Goal: Task Accomplishment & Management: Manage account settings

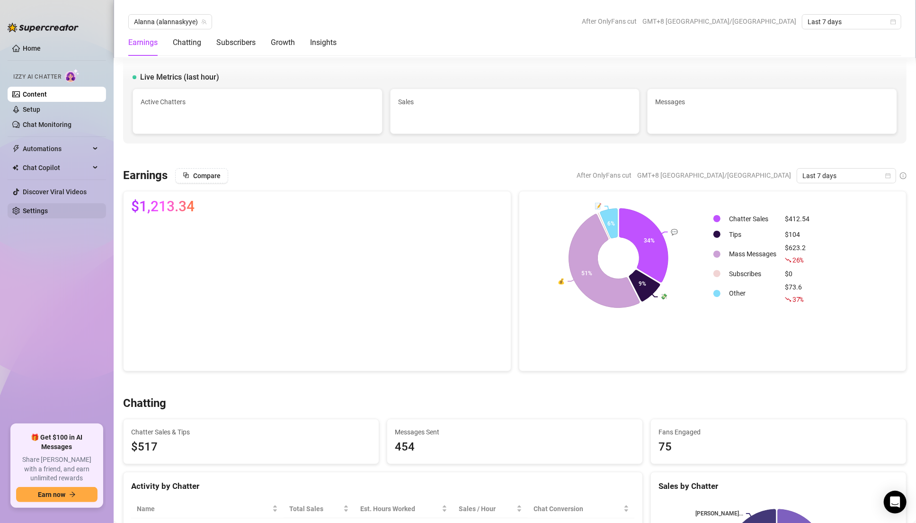
scroll to position [1980, 0]
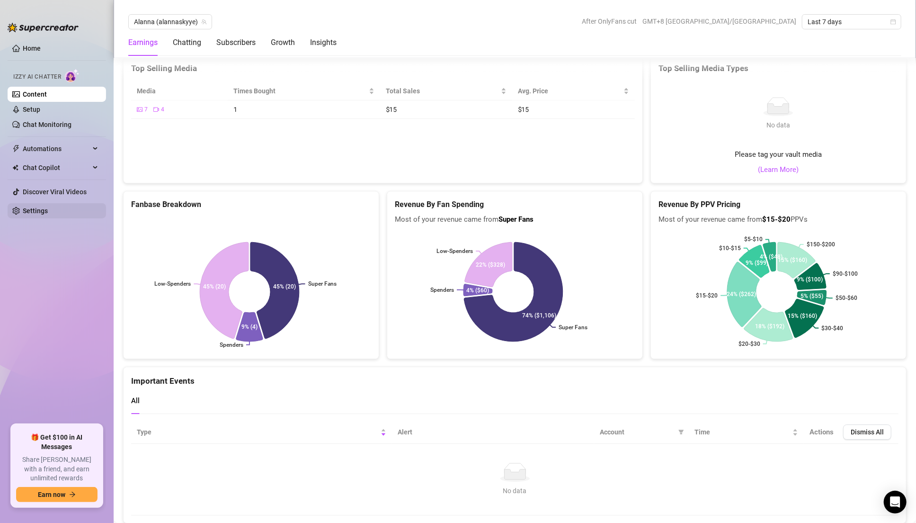
click at [48, 212] on link "Settings" at bounding box center [35, 211] width 25 height 8
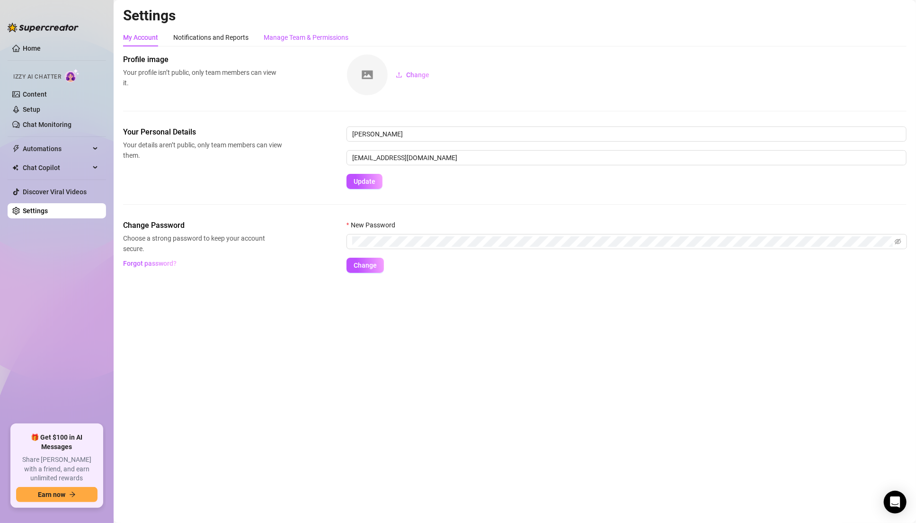
click at [311, 39] on div "Manage Team & Permissions" at bounding box center [306, 37] width 85 height 10
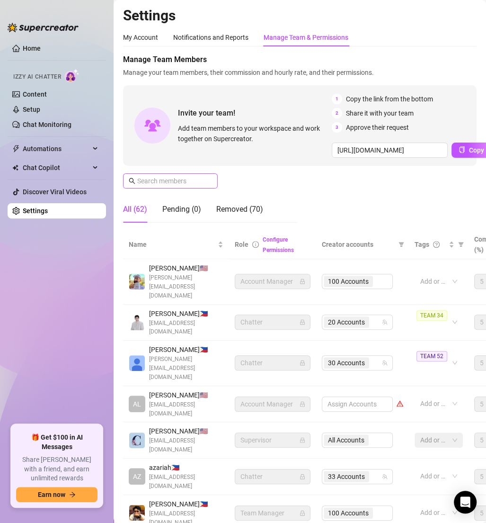
click at [167, 187] on span at bounding box center [170, 180] width 95 height 15
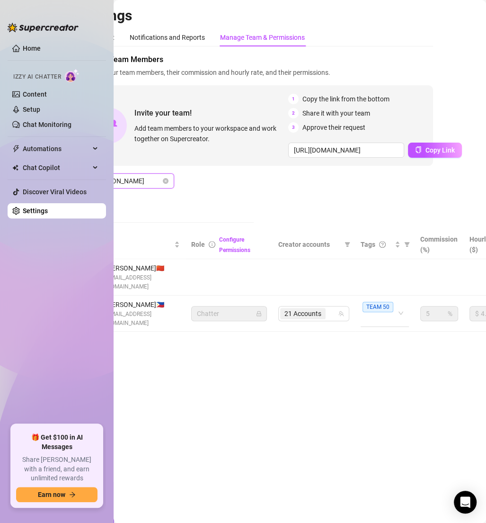
scroll to position [0, 56]
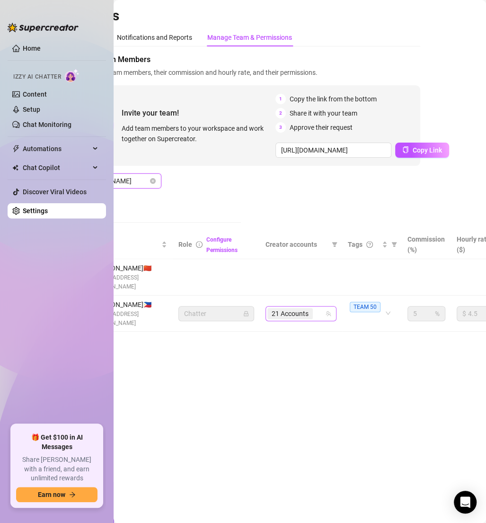
click at [323, 310] on div "21 Accounts" at bounding box center [296, 313] width 57 height 13
type input "[PERSON_NAME]"
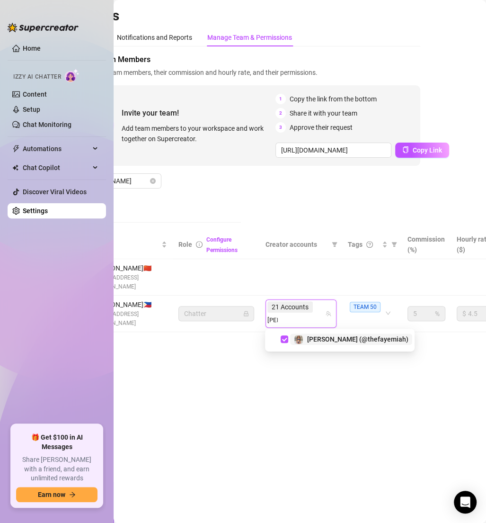
type input "[PERSON_NAME]"
click at [339, 333] on div "[PERSON_NAME] (@thefayemiah)" at bounding box center [357, 338] width 101 height 11
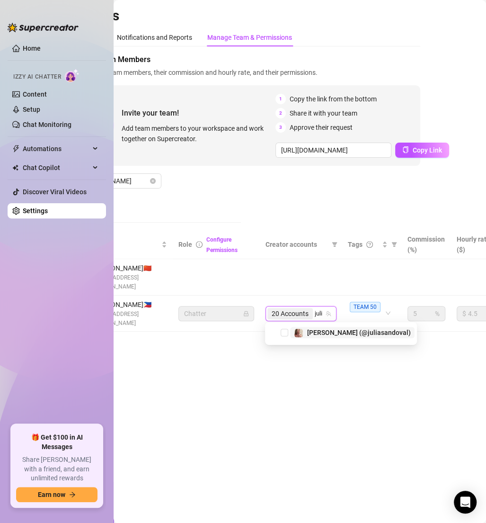
type input "[PERSON_NAME]"
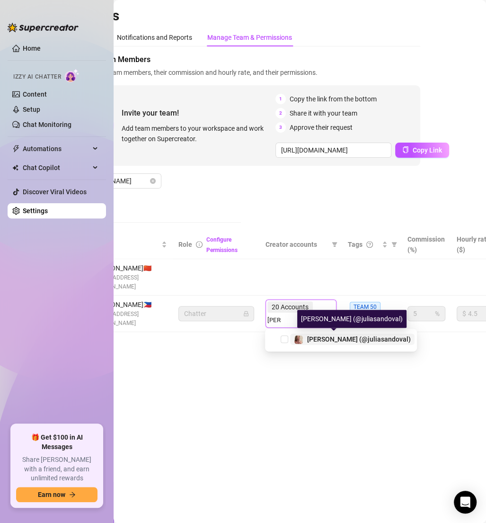
click at [332, 340] on span "[PERSON_NAME] (@juliasandoval)" at bounding box center [359, 339] width 104 height 8
click at [285, 276] on td at bounding box center [301, 277] width 82 height 36
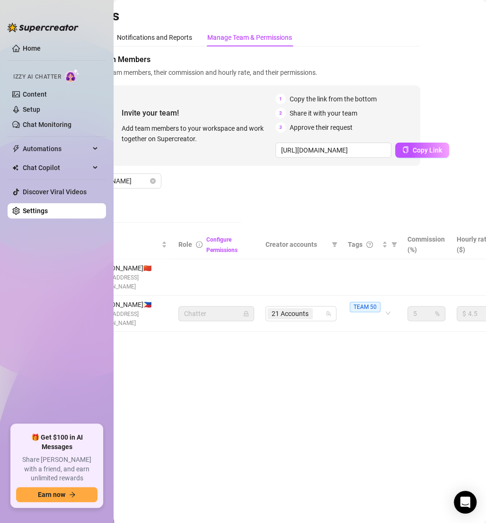
click at [234, 271] on td at bounding box center [216, 277] width 87 height 36
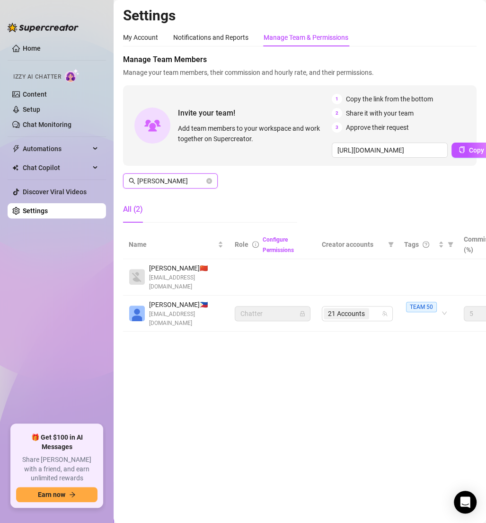
click at [169, 179] on input "[PERSON_NAME]" at bounding box center [170, 181] width 67 height 10
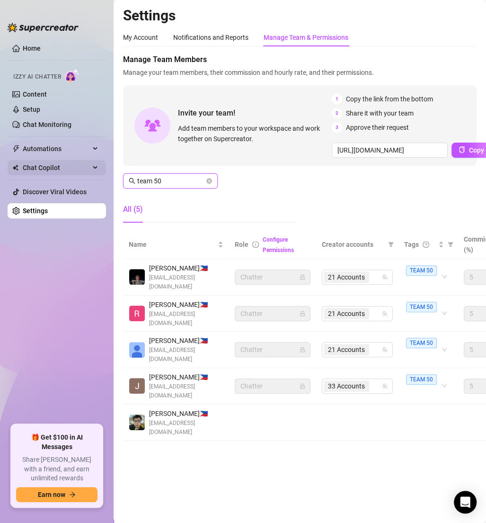
drag, startPoint x: 374, startPoint y: 279, endPoint x: 36, endPoint y: 169, distance: 355.7
click at [374, 279] on div "21 Accounts" at bounding box center [352, 276] width 57 height 13
type input "team 50"
click at [372, 281] on input "search" at bounding box center [372, 276] width 2 height 11
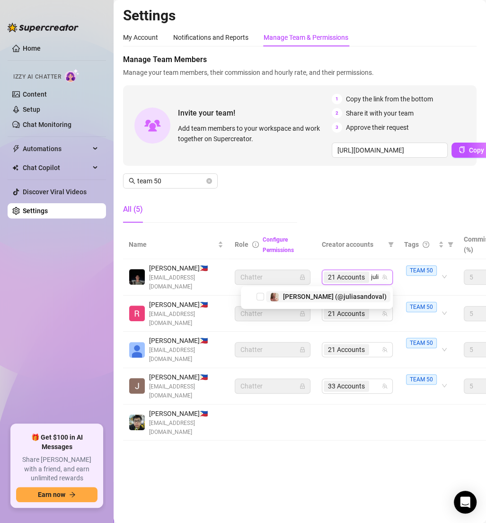
type input "[PERSON_NAME]"
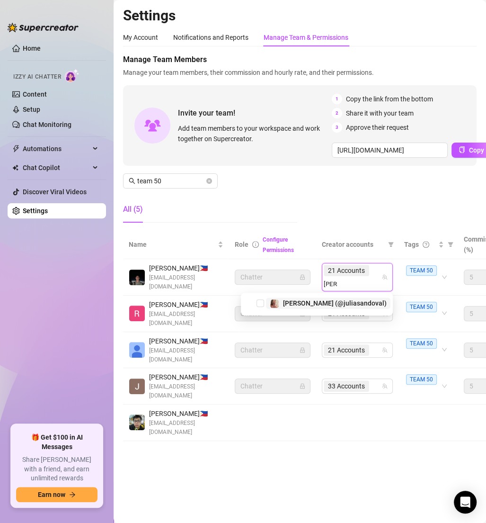
click at [368, 298] on div "[PERSON_NAME] (@juliasandoval)" at bounding box center [335, 302] width 104 height 11
click at [345, 197] on div "Manage Team Members Manage your team members, their commission and hourly rate,…" at bounding box center [300, 142] width 354 height 176
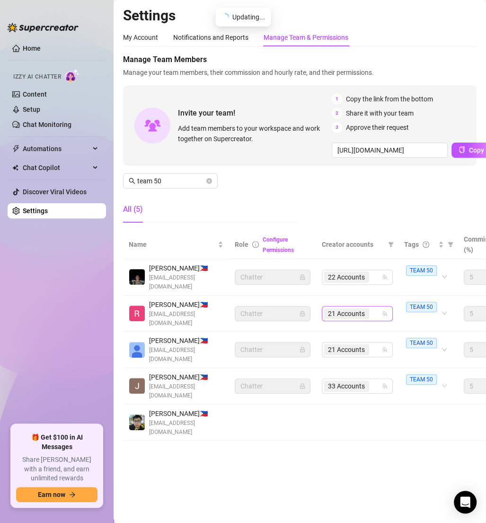
click at [376, 311] on div "21 Accounts" at bounding box center [352, 313] width 57 height 13
type input "[PERSON_NAME]"
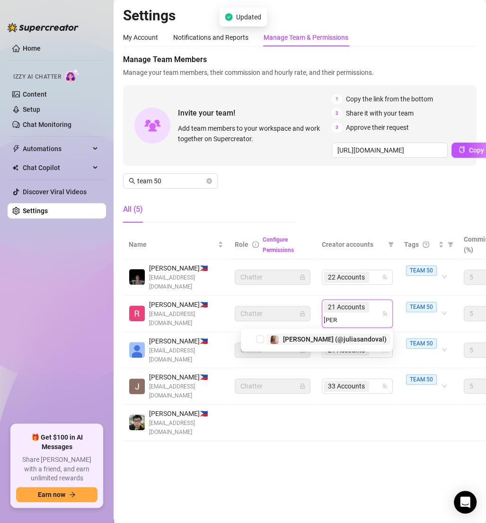
click at [347, 338] on span "[PERSON_NAME] (@juliasandoval)" at bounding box center [335, 339] width 104 height 8
click at [334, 219] on div "Manage Team Members Manage your team members, their commission and hourly rate,…" at bounding box center [300, 142] width 354 height 176
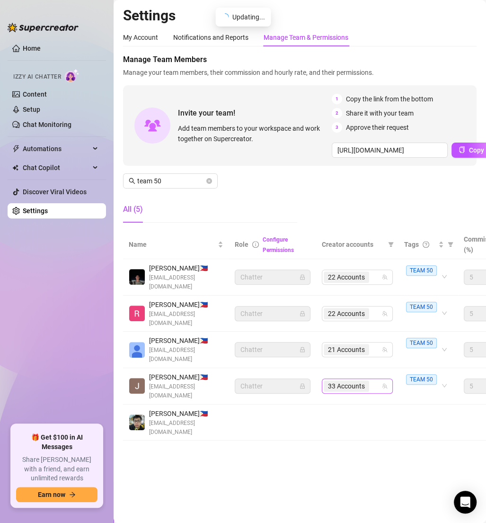
click at [373, 381] on div "33 Accounts" at bounding box center [352, 385] width 57 height 13
type input "[PERSON_NAME]"
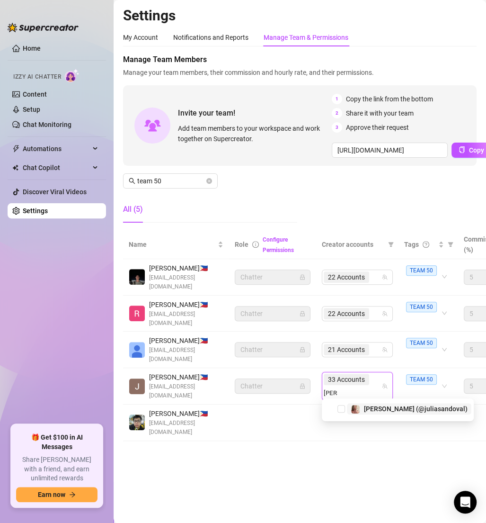
click at [388, 410] on span "[PERSON_NAME] (@juliasandoval)" at bounding box center [416, 409] width 104 height 8
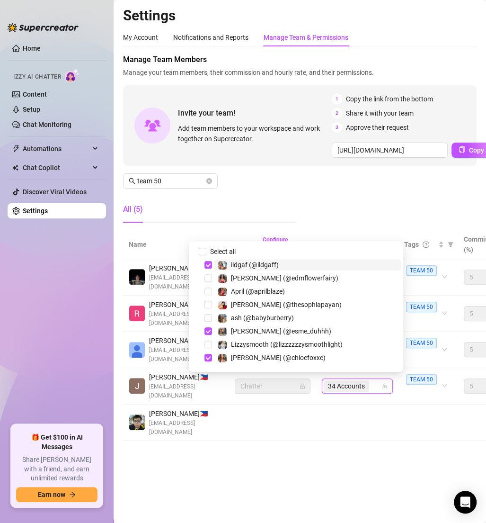
click at [342, 188] on div "Manage Team Members Manage your team members, their commission and hourly rate,…" at bounding box center [300, 142] width 354 height 176
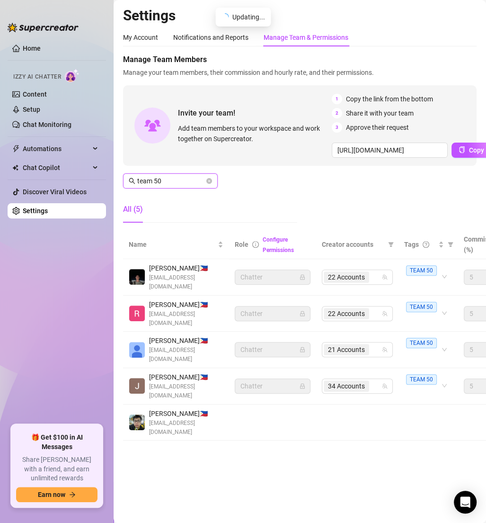
click at [163, 176] on input "team 50" at bounding box center [170, 181] width 67 height 10
click at [166, 179] on input "team 50" at bounding box center [170, 181] width 67 height 10
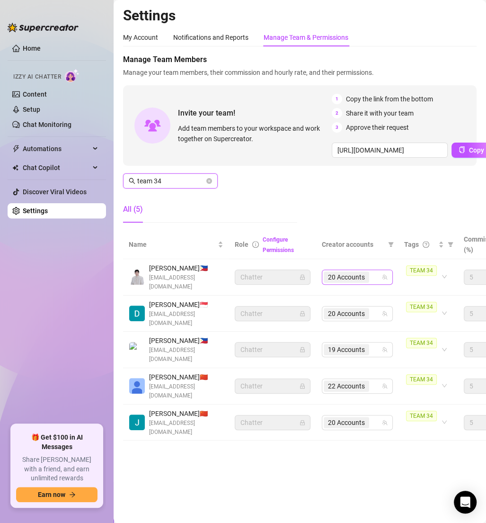
click at [376, 279] on div "20 Accounts" at bounding box center [352, 276] width 57 height 13
type input "team 34"
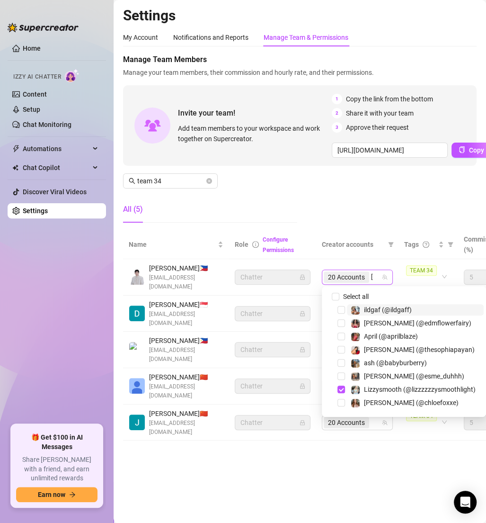
type input "[PERSON_NAME]"
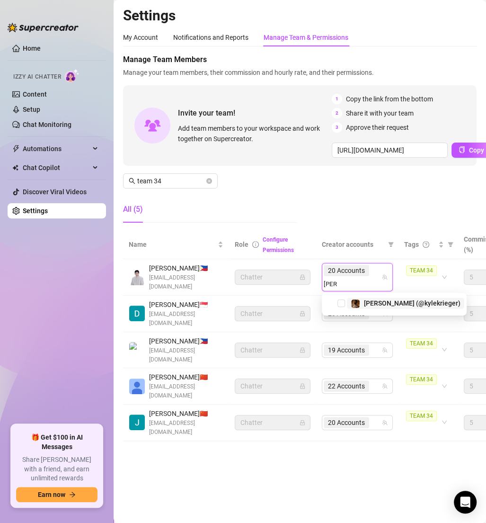
click at [394, 304] on span "[PERSON_NAME] (@kylekrieger)" at bounding box center [412, 303] width 97 height 8
click at [360, 188] on div "Manage Team Members Manage your team members, their commission and hourly rate,…" at bounding box center [300, 142] width 354 height 176
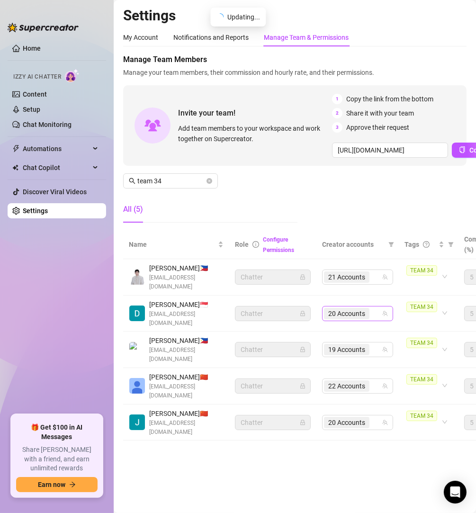
click at [370, 314] on div "20 Accounts" at bounding box center [347, 313] width 47 height 13
type input "[PERSON_NAME]"
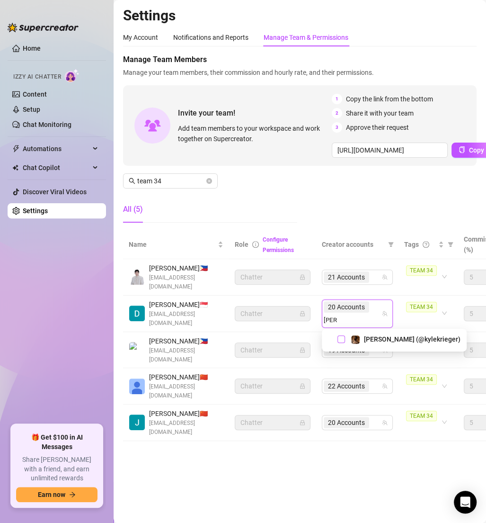
click at [341, 342] on span "Select tree node" at bounding box center [342, 339] width 8 height 8
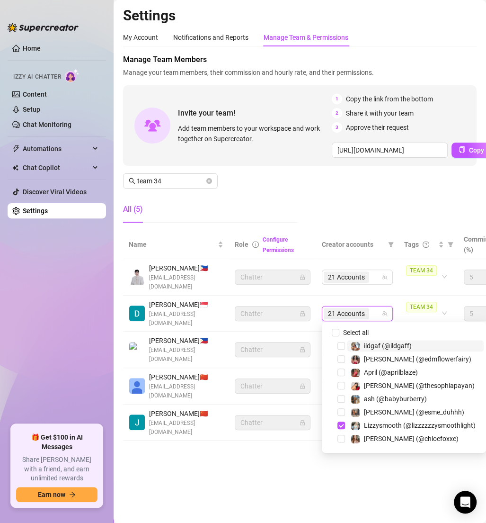
click at [346, 203] on div "Manage Team Members Manage your team members, their commission and hourly rate,…" at bounding box center [300, 142] width 354 height 176
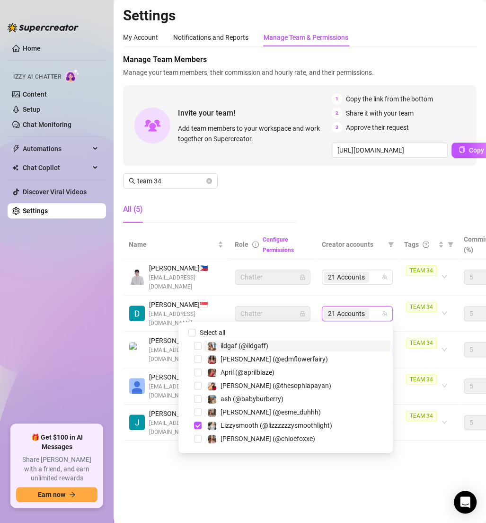
click at [322, 476] on main "Settings My Account Notifications and Reports Manage Team & Permissions Profile…" at bounding box center [300, 261] width 373 height 523
click at [372, 351] on input "search" at bounding box center [372, 349] width 2 height 11
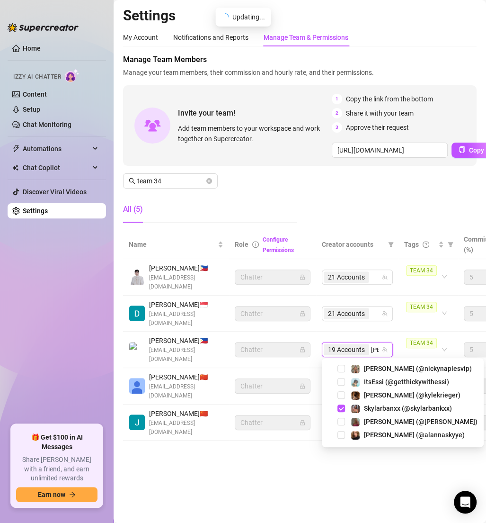
type input "[PERSON_NAME]"
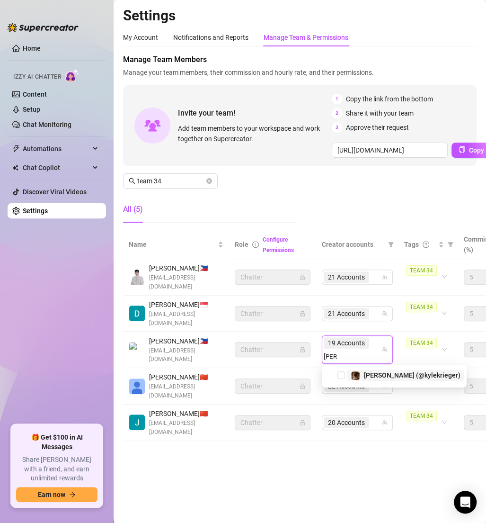
click at [381, 375] on span "[PERSON_NAME] (@kylekrieger)" at bounding box center [412, 375] width 97 height 8
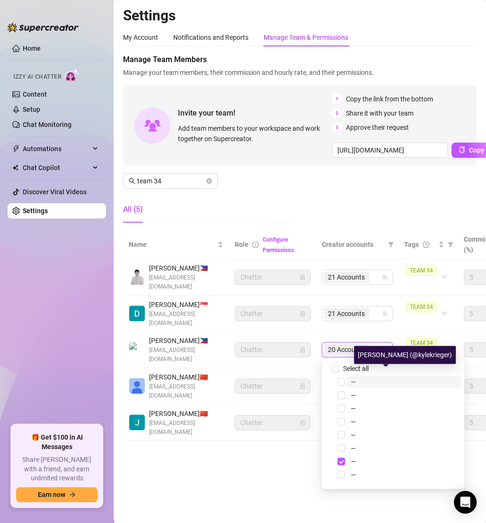
click at [251, 491] on main "Settings My Account Notifications and Reports Manage Team & Permissions Profile…" at bounding box center [300, 261] width 373 height 523
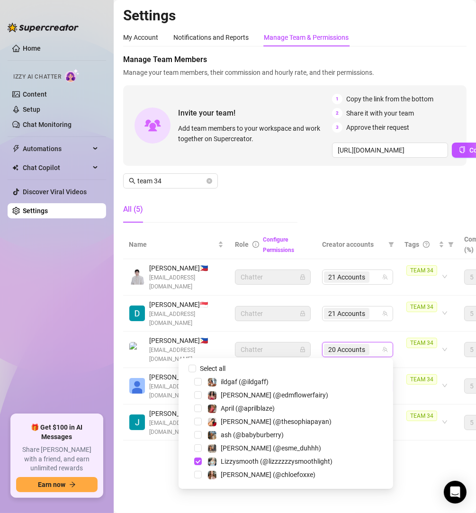
click at [374, 383] on div "22 Accounts" at bounding box center [352, 385] width 57 height 13
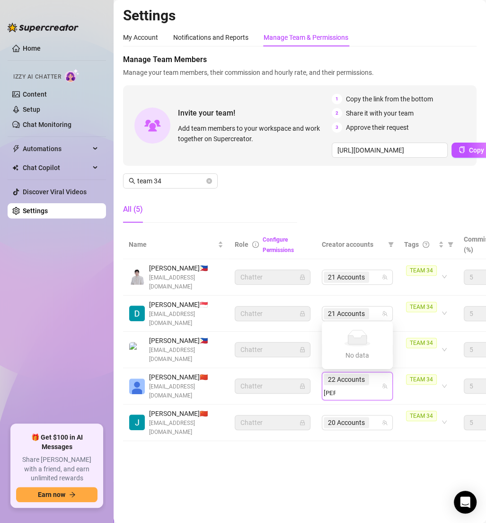
type input "[PERSON_NAME]"
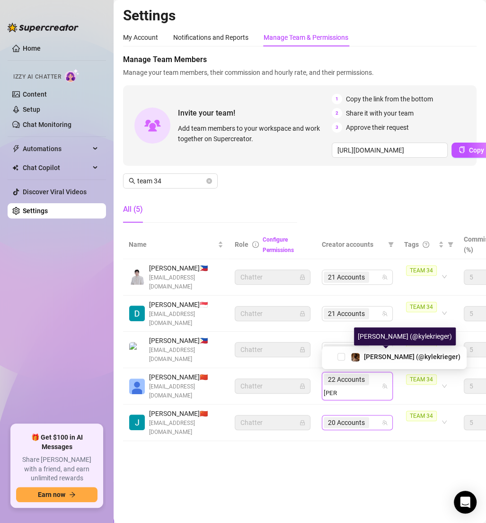
drag, startPoint x: 378, startPoint y: 360, endPoint x: 374, endPoint y: 419, distance: 58.4
click at [378, 360] on span "[PERSON_NAME] (@kylekrieger)" at bounding box center [412, 357] width 97 height 8
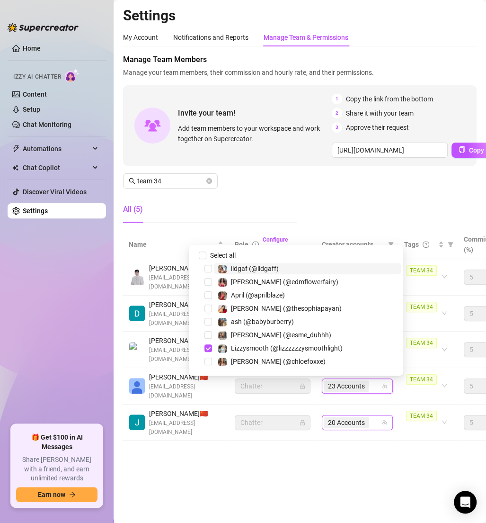
click at [374, 420] on div "20 Accounts" at bounding box center [352, 422] width 57 height 13
type input "[PERSON_NAME]"
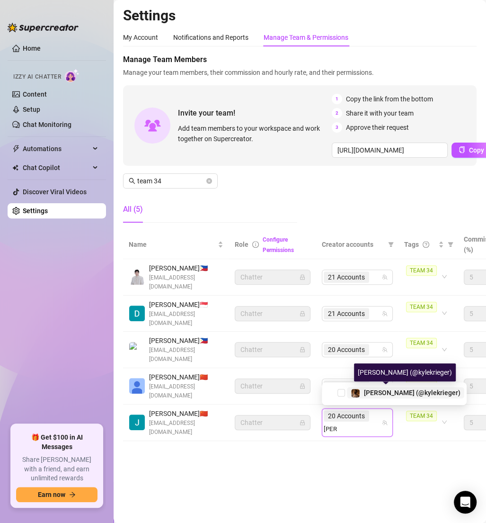
click at [373, 393] on span "[PERSON_NAME] (@kylekrieger)" at bounding box center [412, 393] width 97 height 8
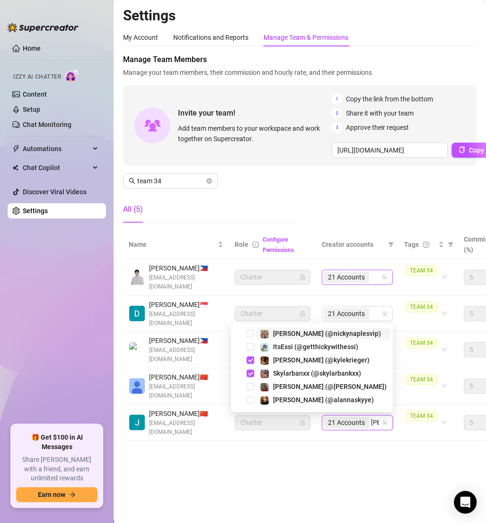
type input "[PERSON_NAME]"
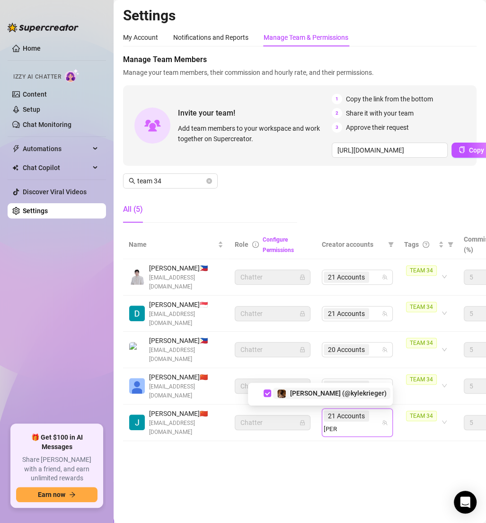
click at [341, 217] on div "Manage Team Members Manage your team members, their commission and hourly rate,…" at bounding box center [300, 142] width 354 height 176
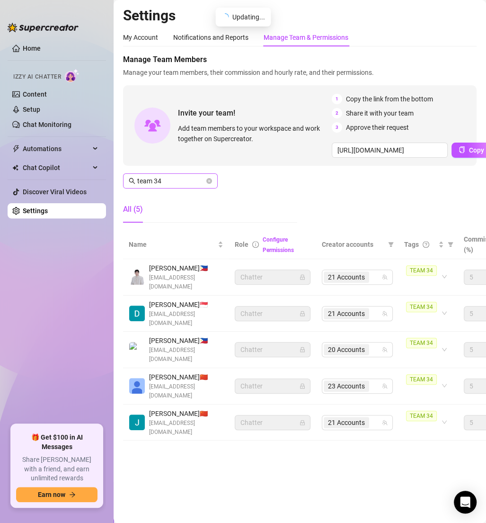
click at [174, 174] on span "team 34" at bounding box center [170, 180] width 95 height 15
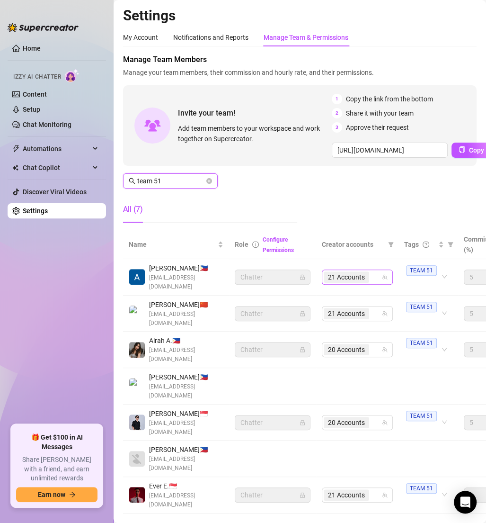
click at [377, 276] on div "21 Accounts" at bounding box center [352, 276] width 57 height 13
type input "team 51"
type input "unfil"
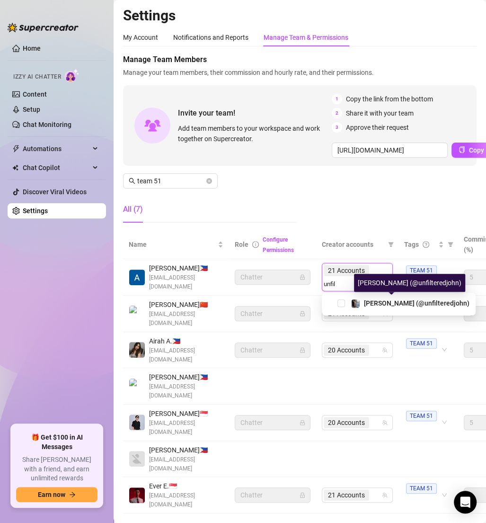
drag, startPoint x: 385, startPoint y: 302, endPoint x: 340, endPoint y: 227, distance: 86.9
click at [385, 302] on span "[PERSON_NAME] (@unfilteredjohn)" at bounding box center [417, 303] width 106 height 8
click at [366, 197] on div "Manage Team Members Manage your team members, their commission and hourly rate,…" at bounding box center [300, 142] width 354 height 176
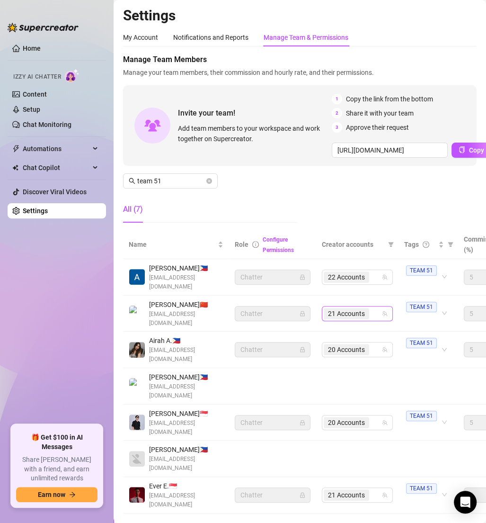
click at [372, 314] on input "search" at bounding box center [372, 313] width 2 height 11
click at [436, 327] on td "TEAM 51" at bounding box center [429, 314] width 60 height 36
click at [372, 345] on input "search" at bounding box center [372, 349] width 2 height 11
type input "unfil"
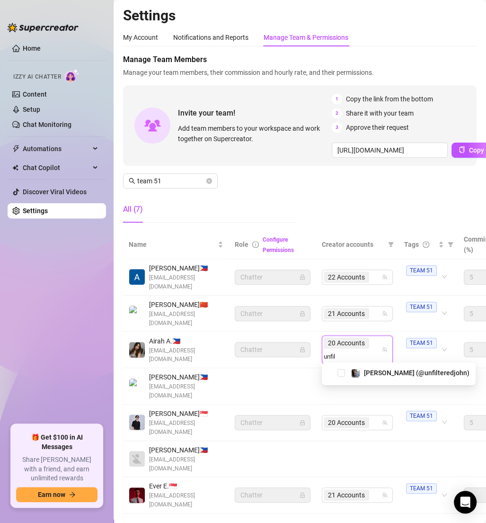
drag, startPoint x: 389, startPoint y: 372, endPoint x: 361, endPoint y: 197, distance: 177.5
click at [389, 372] on span "[PERSON_NAME] (@unfilteredjohn)" at bounding box center [417, 373] width 106 height 8
click at [361, 200] on div "Manage Team Members Manage your team members, their commission and hourly rate,…" at bounding box center [300, 142] width 354 height 176
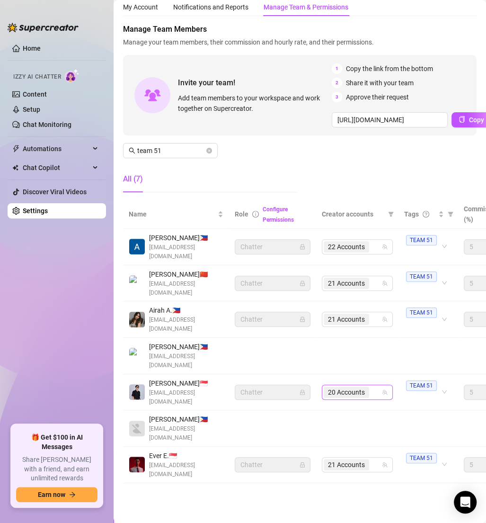
click at [380, 385] on div "20 Accounts" at bounding box center [352, 391] width 57 height 13
type input "unfil"
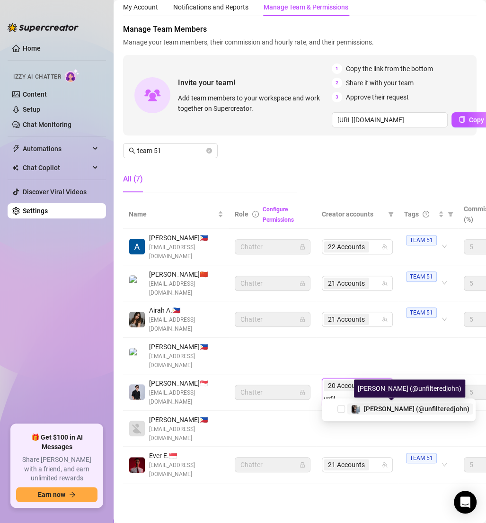
click at [395, 411] on span "[PERSON_NAME] (@unfilteredjohn)" at bounding box center [417, 409] width 106 height 8
click at [367, 459] on span "21 Accounts" at bounding box center [346, 464] width 45 height 11
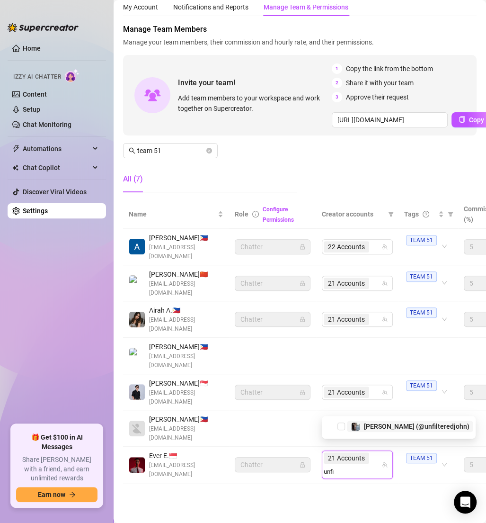
type input "unfil"
click at [397, 429] on span "[PERSON_NAME] (@unfilteredjohn)" at bounding box center [417, 426] width 106 height 8
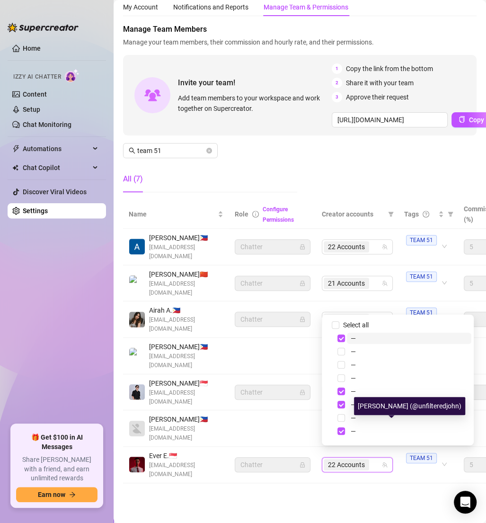
click at [259, 161] on div "Manage Team Members Manage your team members, their commission and hourly rate,…" at bounding box center [300, 112] width 354 height 176
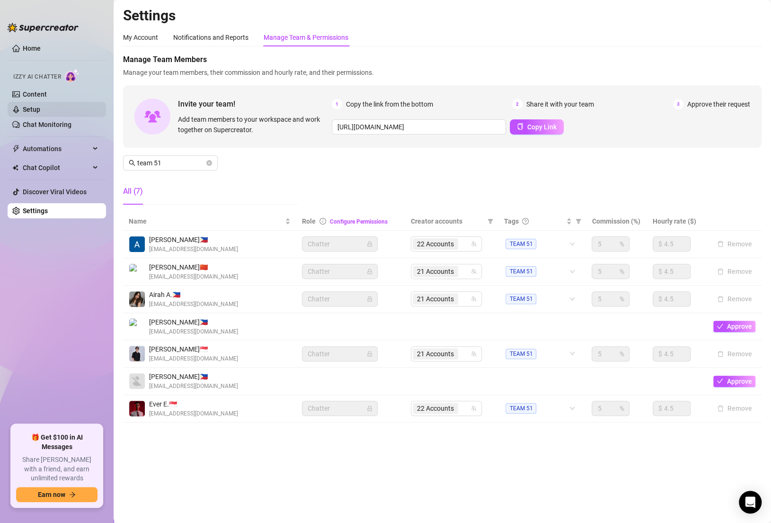
click at [34, 106] on link "Setup" at bounding box center [32, 110] width 18 height 8
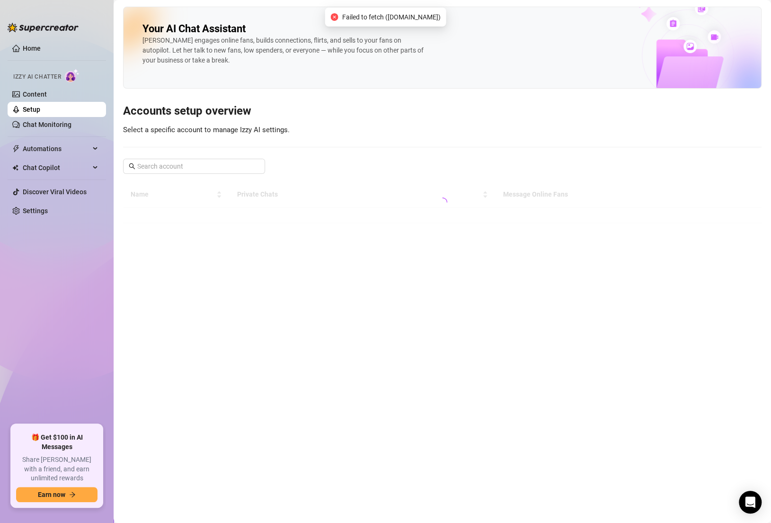
click at [278, 134] on div "Your AI Chat Assistant [PERSON_NAME] engages online fans, builds connections, f…" at bounding box center [442, 115] width 639 height 216
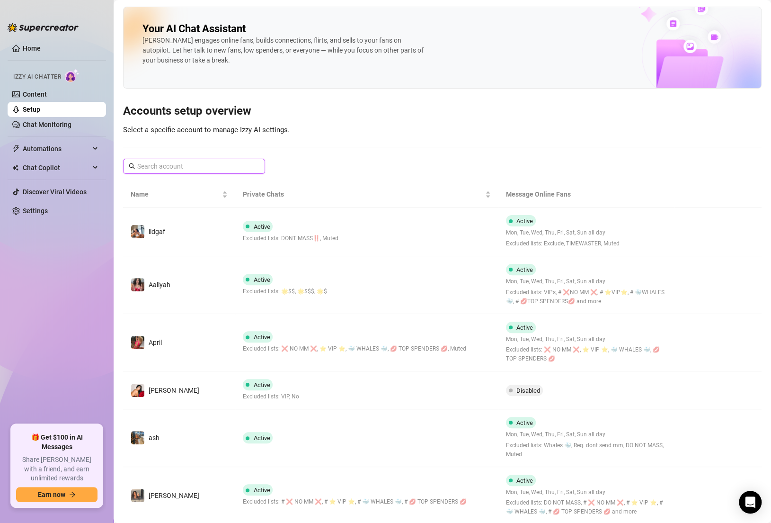
click at [213, 162] on input "text" at bounding box center [194, 166] width 115 height 10
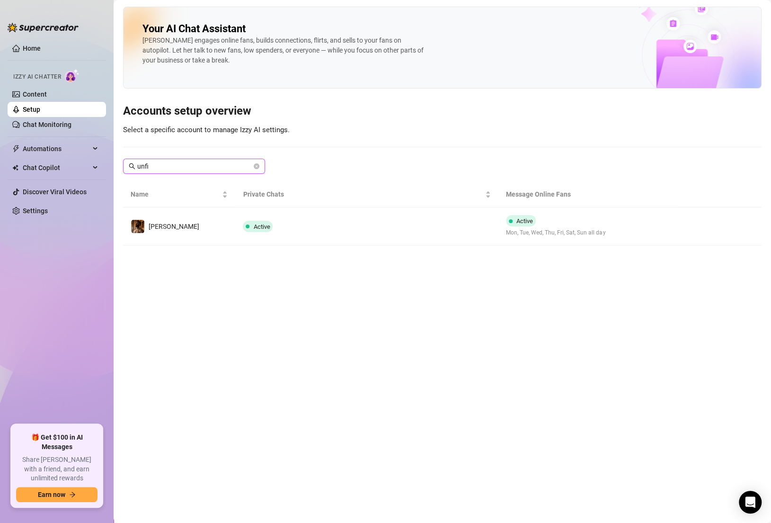
type input "unfil"
type input "[PERSON_NAME]"
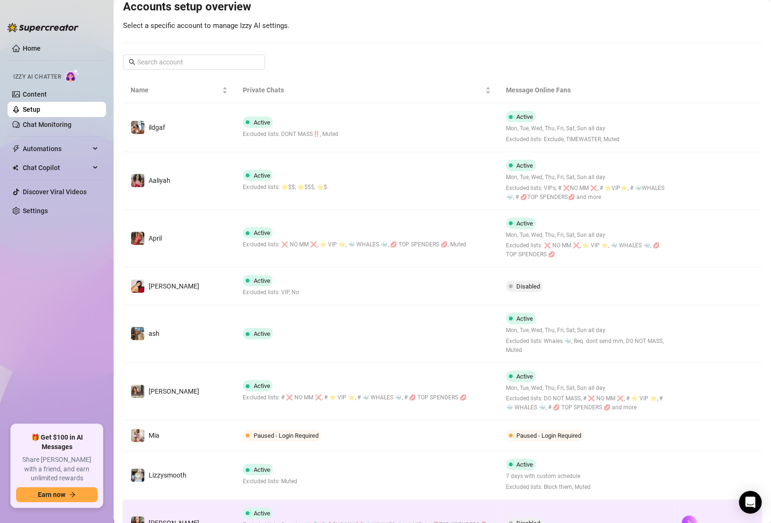
scroll to position [153, 0]
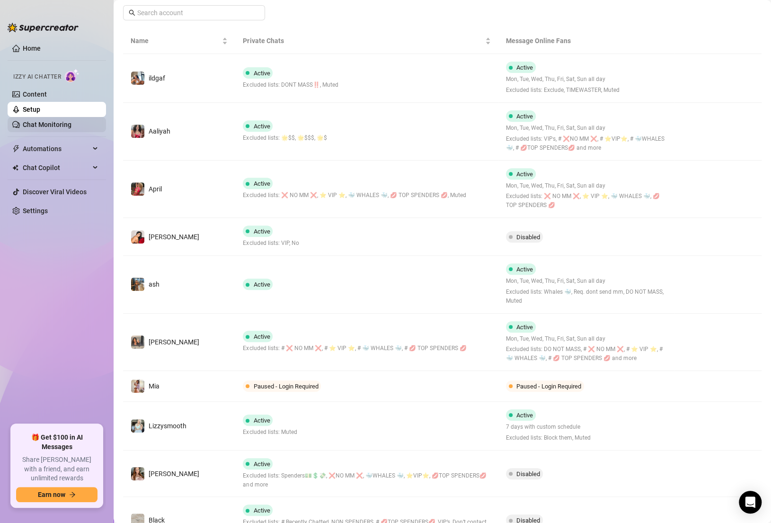
click at [47, 121] on link "Chat Monitoring" at bounding box center [47, 125] width 49 height 8
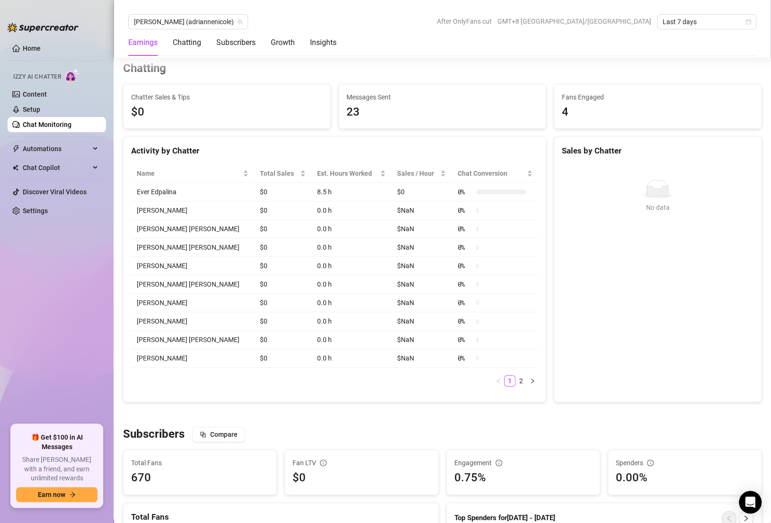
scroll to position [105, 0]
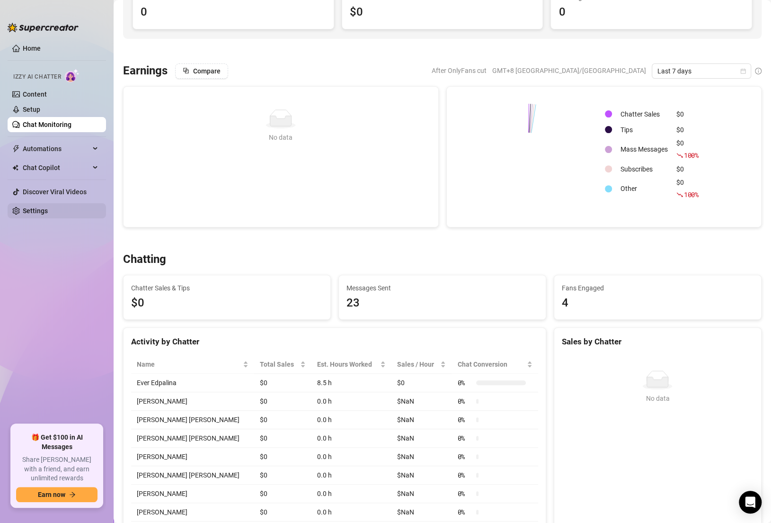
click at [48, 215] on link "Settings" at bounding box center [35, 211] width 25 height 8
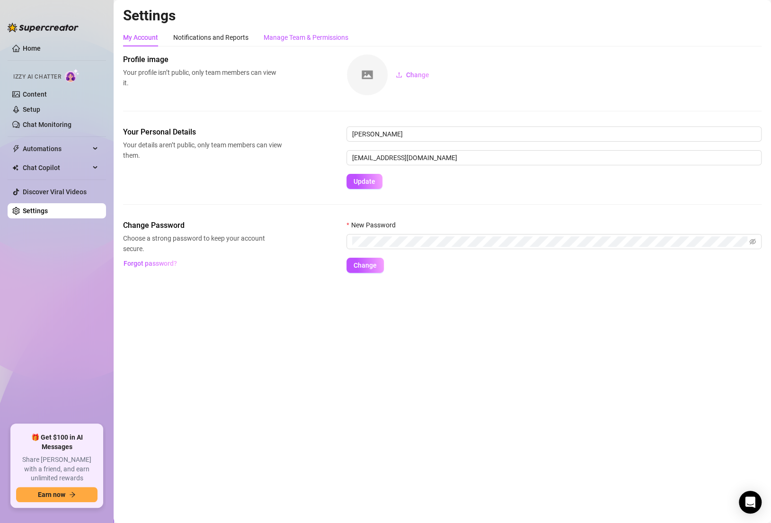
click at [287, 32] on div "Manage Team & Permissions" at bounding box center [306, 37] width 85 height 10
